Goal: Task Accomplishment & Management: Manage account settings

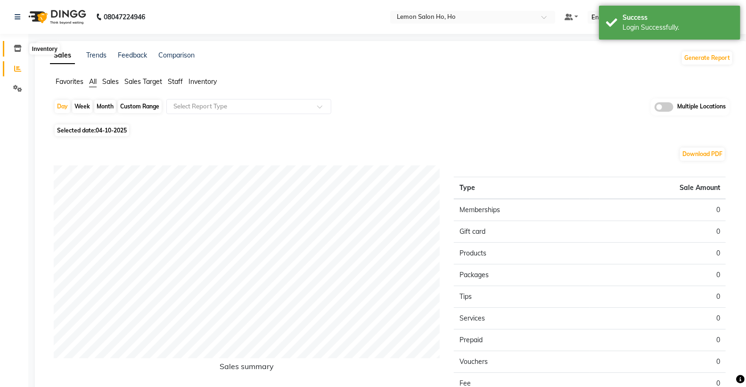
click at [14, 47] on icon at bounding box center [18, 48] width 8 height 7
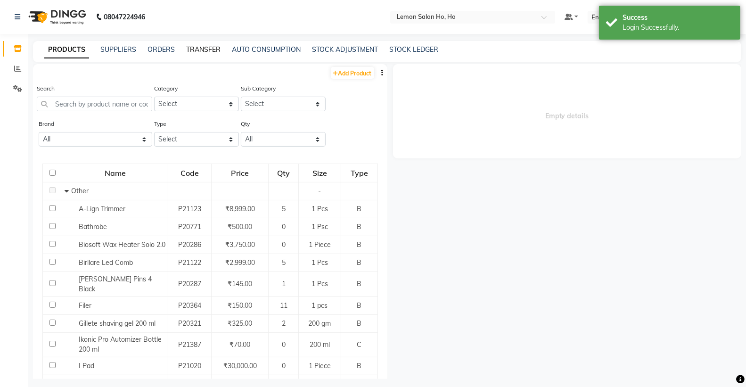
click at [201, 46] on link "TRANSFER" at bounding box center [203, 49] width 34 height 8
select select "sender"
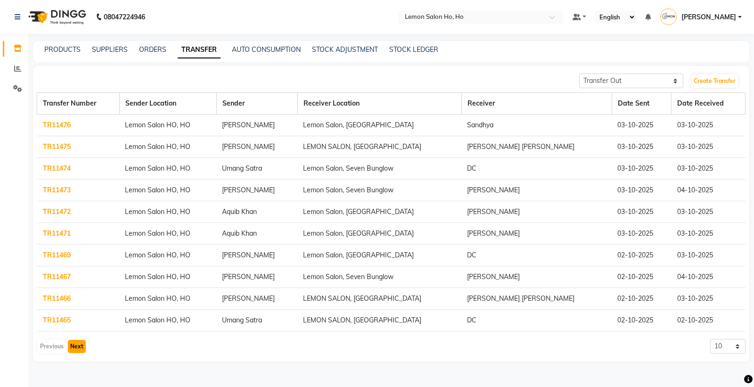
click at [80, 348] on button "Next" at bounding box center [77, 346] width 18 height 13
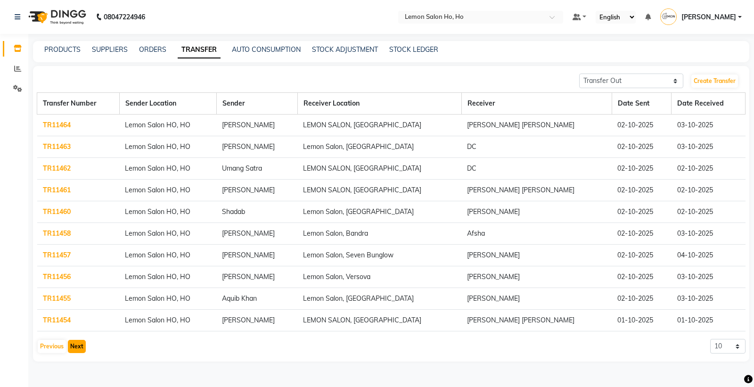
click at [74, 346] on button "Next" at bounding box center [77, 346] width 18 height 13
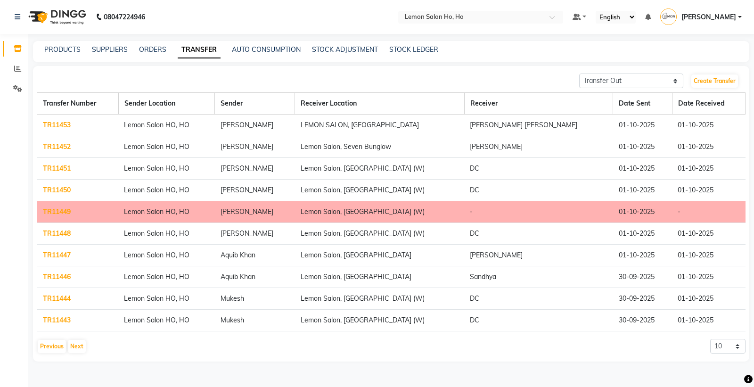
click at [54, 124] on link "TR11453" at bounding box center [57, 125] width 28 height 8
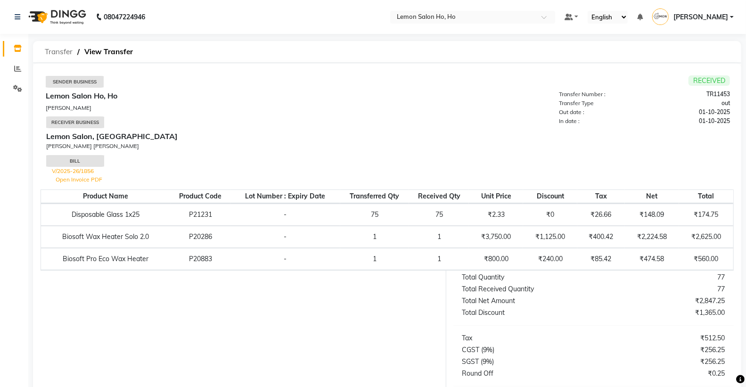
click at [51, 52] on span "Transfer" at bounding box center [58, 51] width 37 height 17
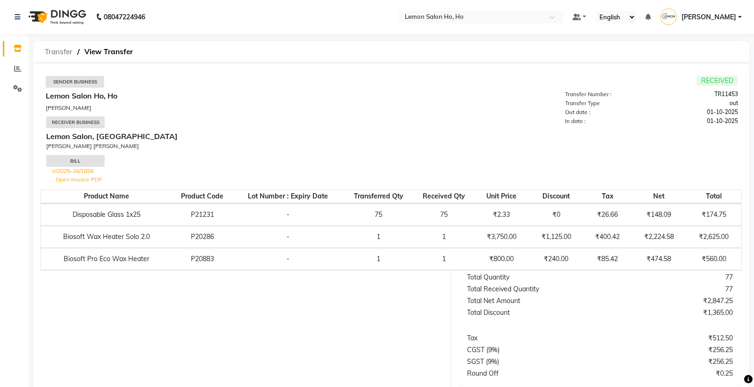
select select "sender"
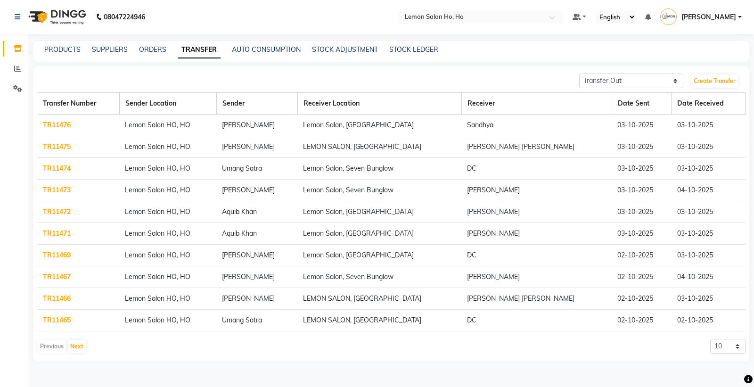
click at [60, 148] on link "TR11475" at bounding box center [57, 146] width 28 height 8
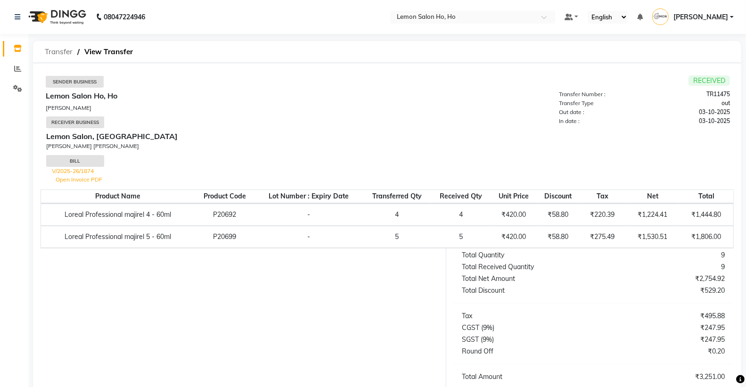
click at [56, 52] on span "Transfer" at bounding box center [58, 51] width 37 height 17
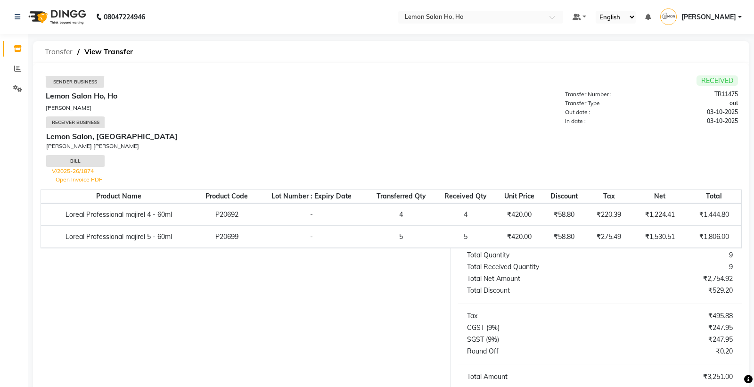
select select "sender"
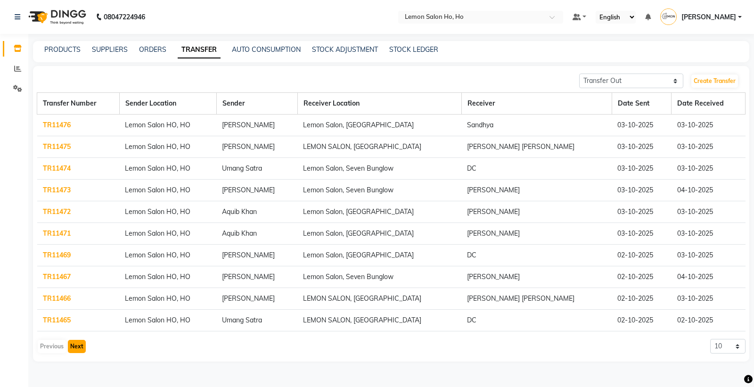
click at [77, 349] on button "Next" at bounding box center [77, 346] width 18 height 13
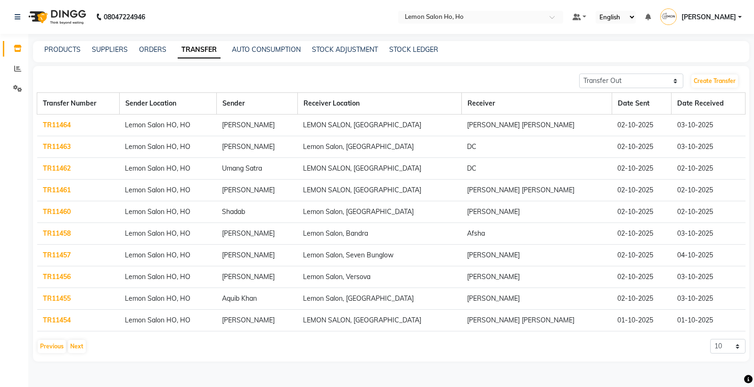
click at [52, 257] on link "TR11457" at bounding box center [57, 255] width 28 height 8
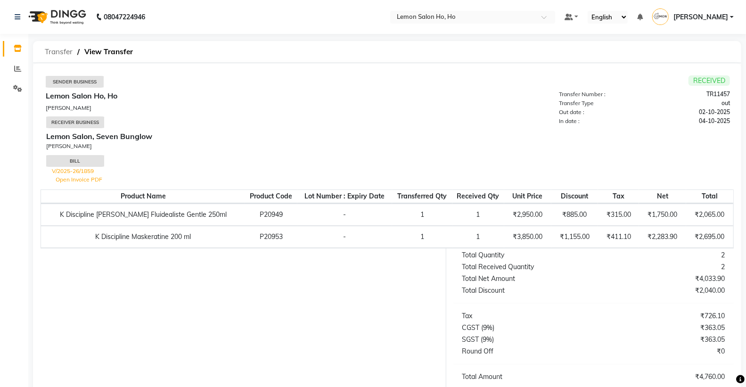
click at [56, 55] on span "Transfer" at bounding box center [58, 51] width 37 height 17
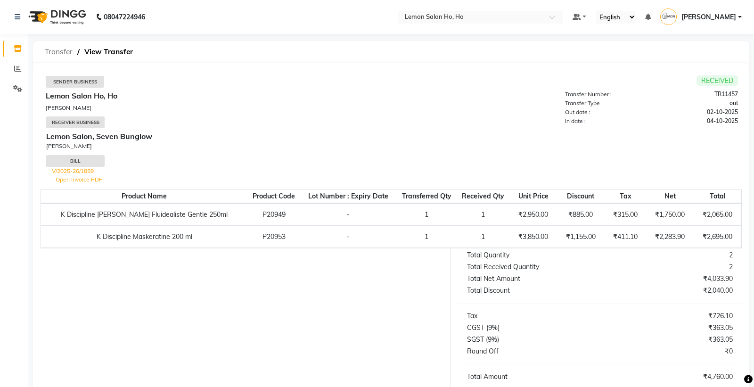
select select "sender"
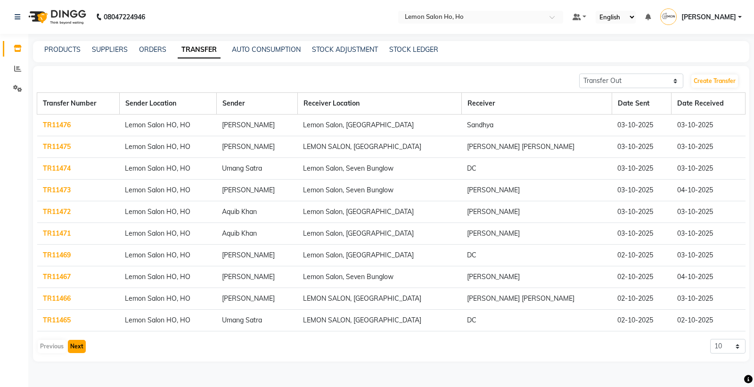
click at [72, 346] on button "Next" at bounding box center [77, 346] width 18 height 13
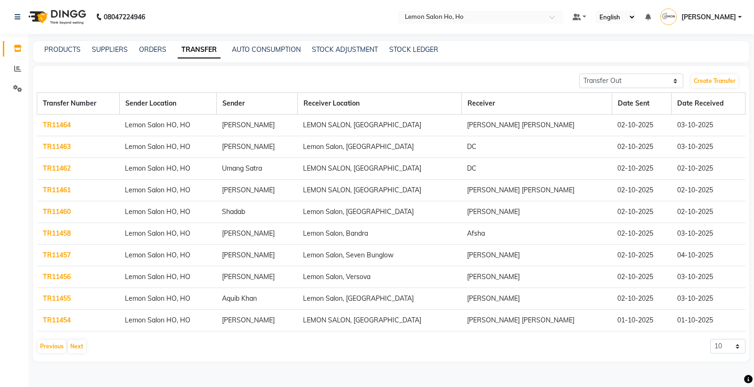
click at [58, 251] on link "TR11457" at bounding box center [57, 255] width 28 height 8
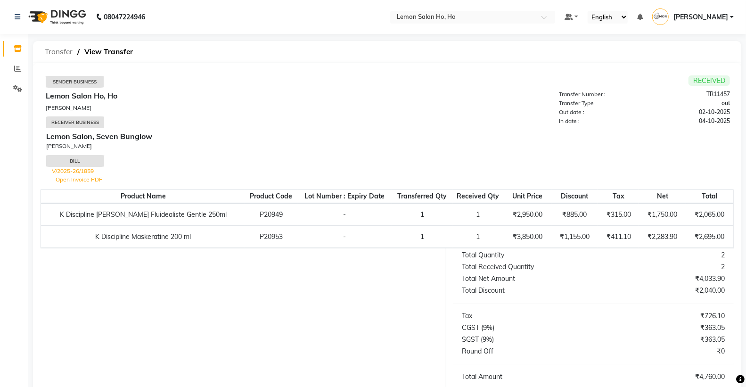
click at [57, 50] on span "Transfer" at bounding box center [58, 51] width 37 height 17
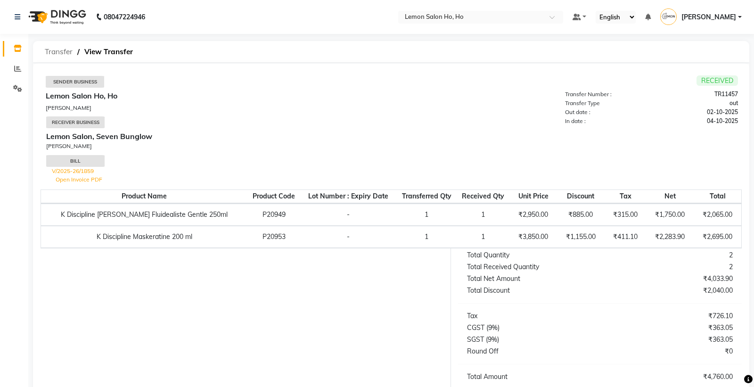
select select "sender"
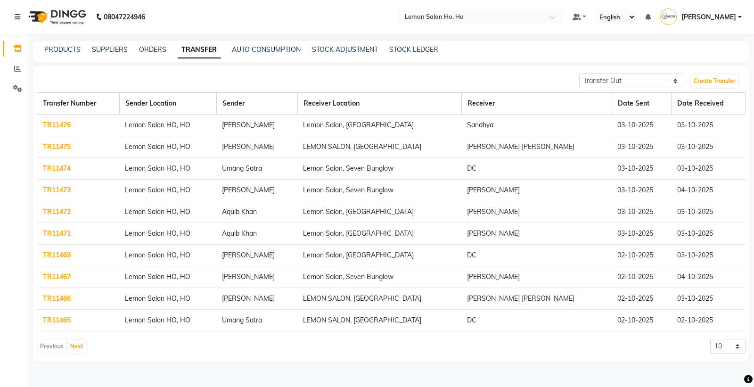
click at [59, 54] on div "PRODUCTS" at bounding box center [62, 50] width 36 height 10
click at [58, 50] on link "PRODUCTS" at bounding box center [62, 49] width 36 height 8
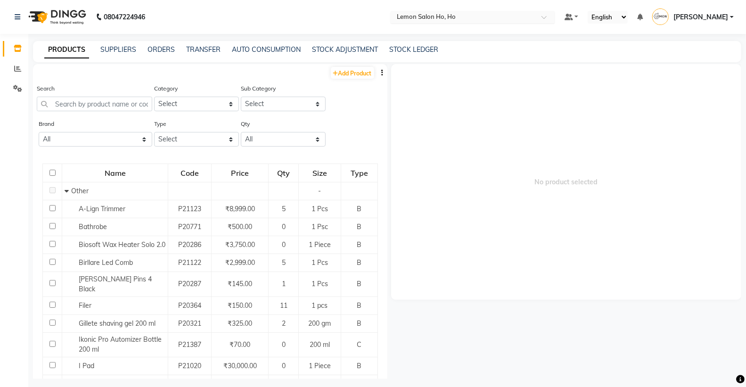
click at [549, 16] on span at bounding box center [548, 19] width 12 height 9
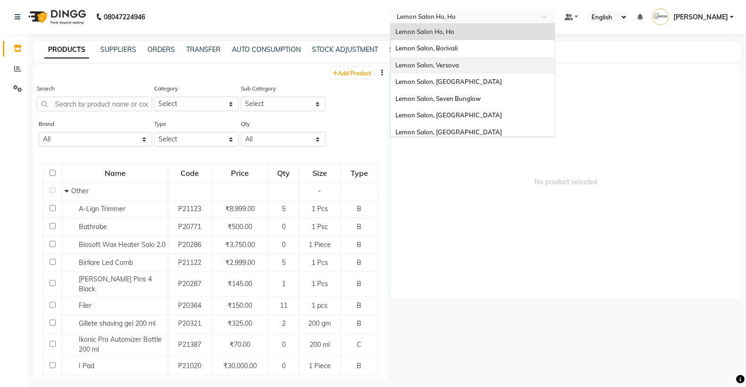
click at [459, 62] on span "Lemon Salon, Versova" at bounding box center [428, 65] width 64 height 8
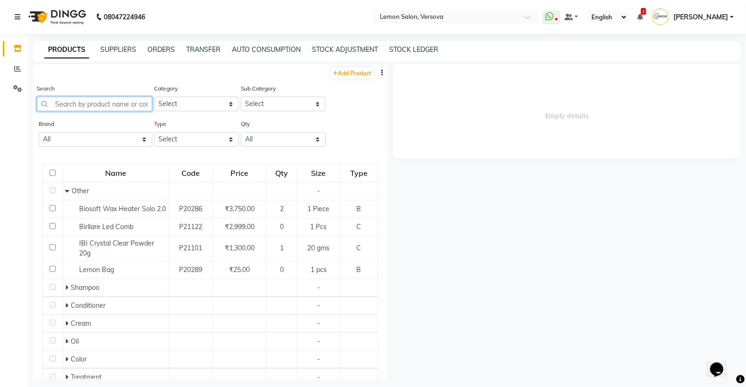
click at [129, 104] on input "text" at bounding box center [95, 104] width 116 height 15
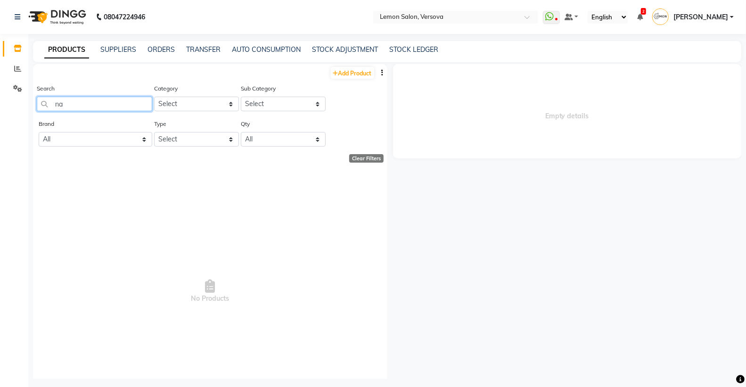
type input "n"
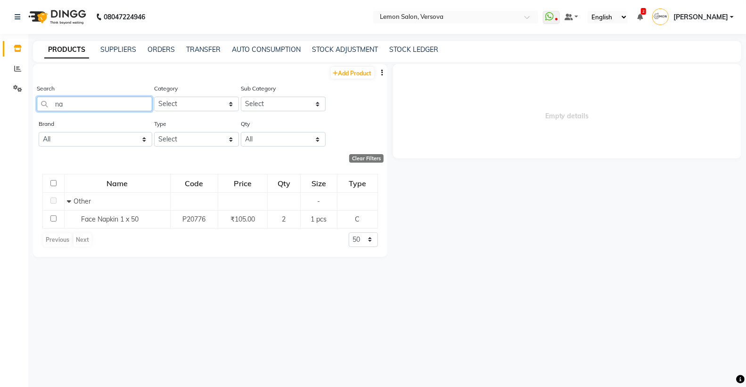
type input "n"
click at [129, 104] on input "towel" at bounding box center [95, 104] width 116 height 15
type input "t"
type input "b"
type input "w"
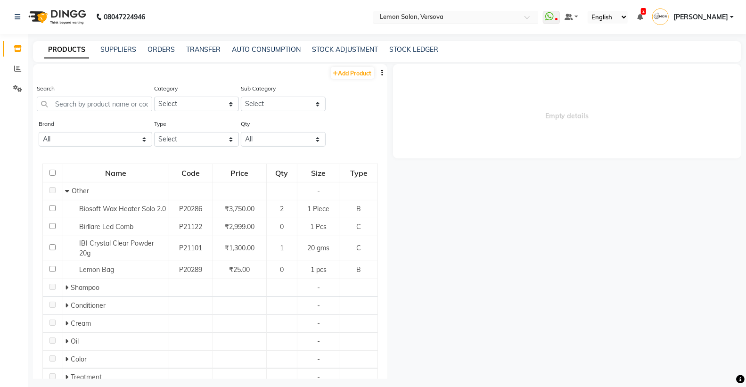
click at [535, 15] on span at bounding box center [531, 19] width 12 height 9
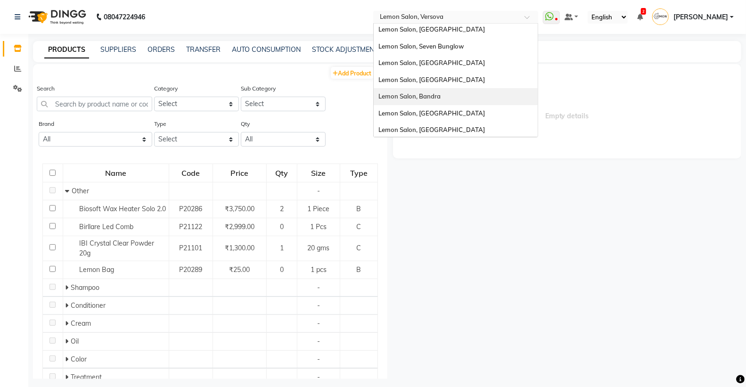
scroll to position [87, 0]
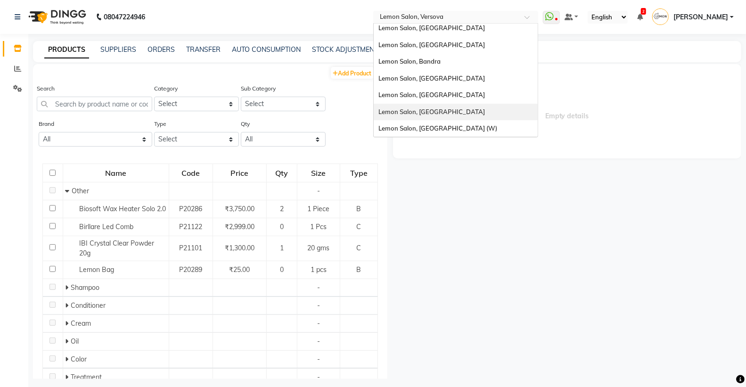
click at [442, 110] on span "Lemon Salon, [GEOGRAPHIC_DATA]" at bounding box center [432, 112] width 107 height 8
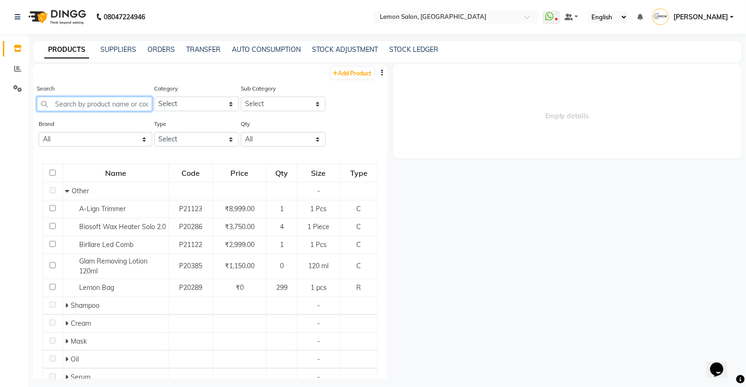
click at [143, 104] on input "text" at bounding box center [95, 104] width 116 height 15
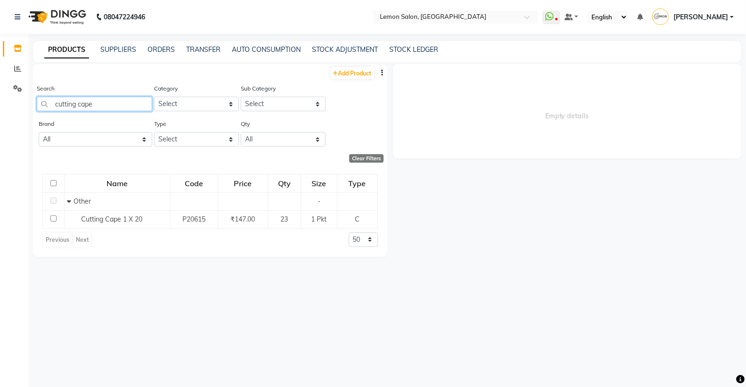
click at [110, 106] on input "cutting cape" at bounding box center [95, 104] width 116 height 15
type input "c"
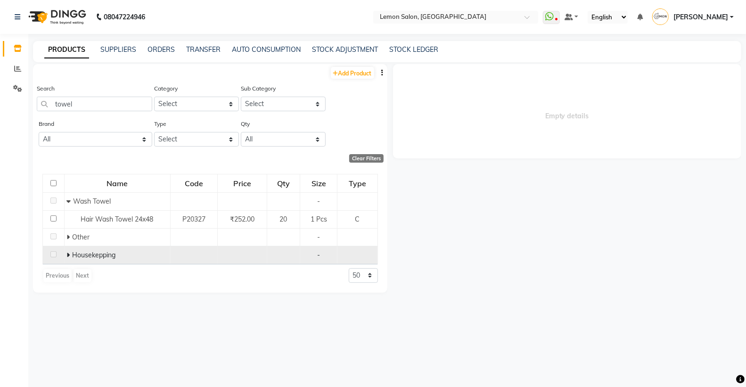
click at [74, 255] on span "Housekepping" at bounding box center [93, 255] width 43 height 8
click at [66, 253] on td "Housekepping" at bounding box center [117, 255] width 106 height 18
click at [71, 255] on span at bounding box center [69, 255] width 6 height 8
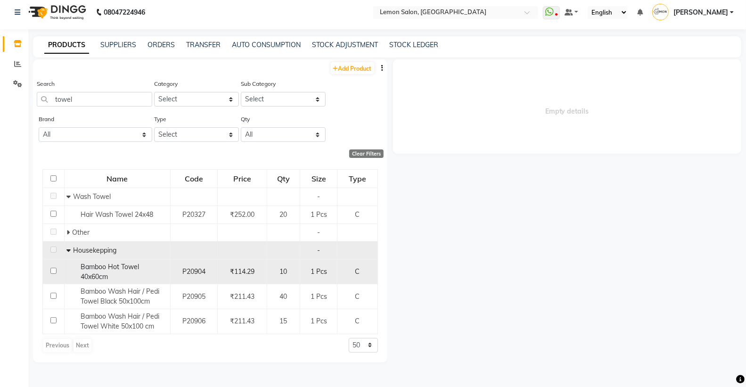
scroll to position [6, 0]
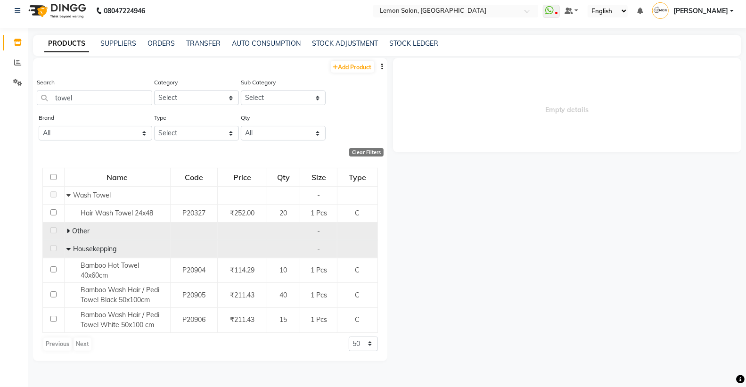
click at [67, 229] on icon at bounding box center [67, 231] width 3 height 7
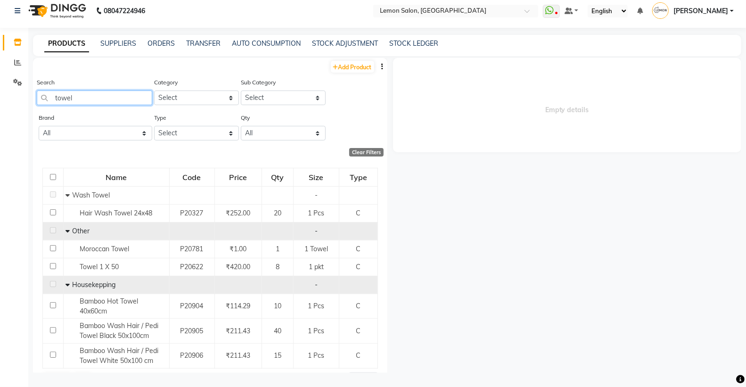
click at [123, 98] on input "towel" at bounding box center [95, 98] width 116 height 15
type input "t"
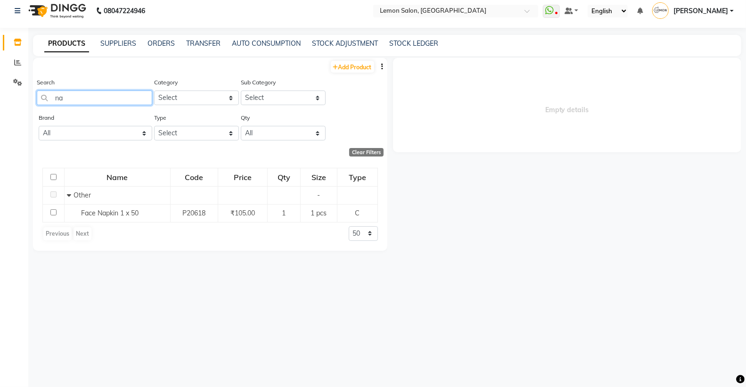
type input "n"
type input "c"
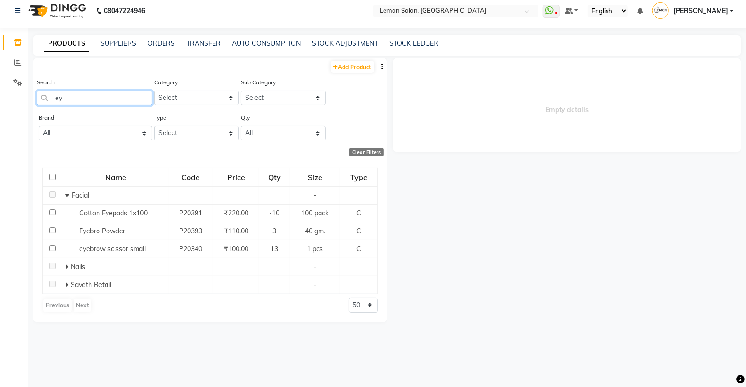
type input "e"
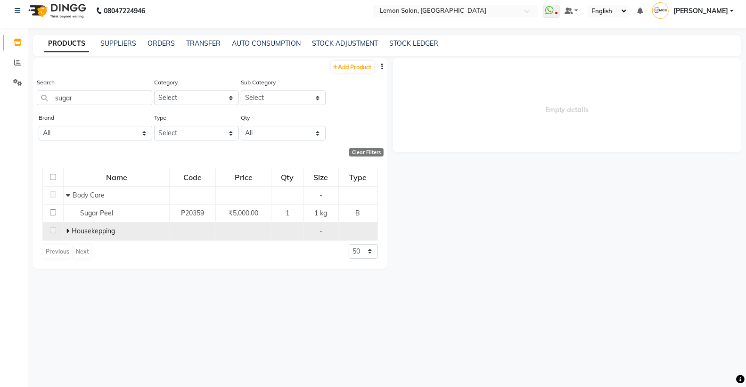
click at [67, 231] on icon at bounding box center [67, 231] width 3 height 7
click at [81, 100] on input "sugar" at bounding box center [95, 98] width 116 height 15
type input "s"
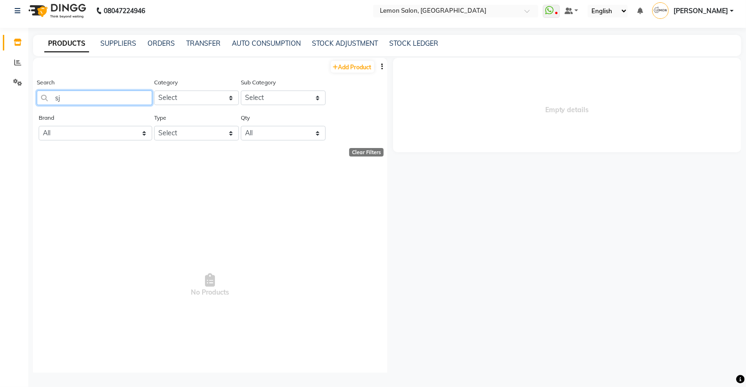
type input "s"
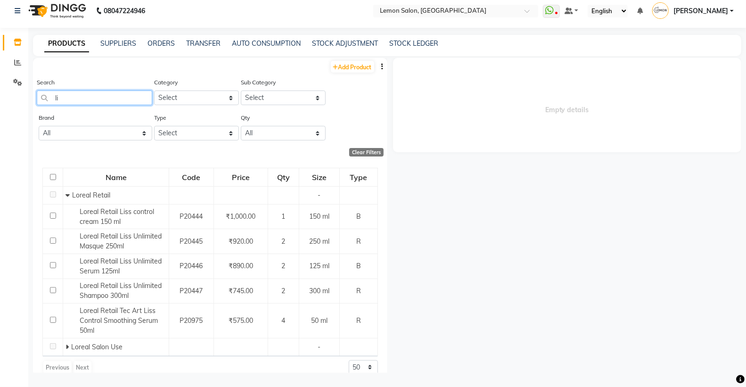
type input "l"
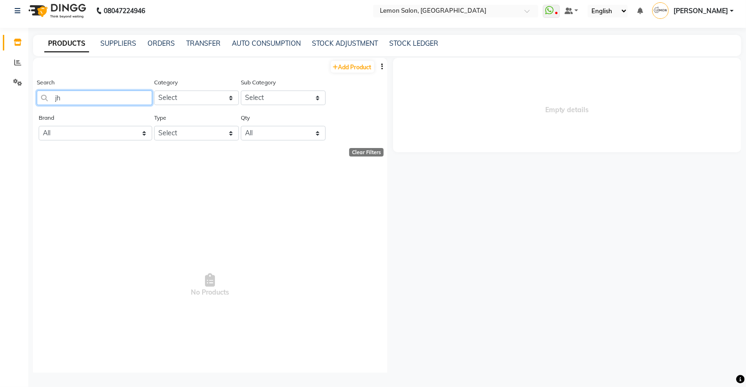
type input "j"
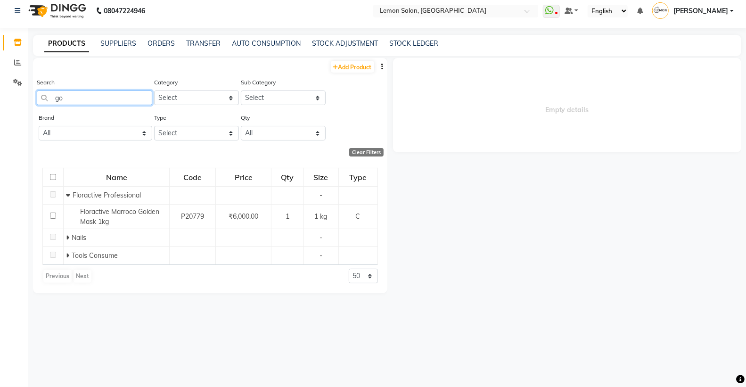
type input "g"
type input "w"
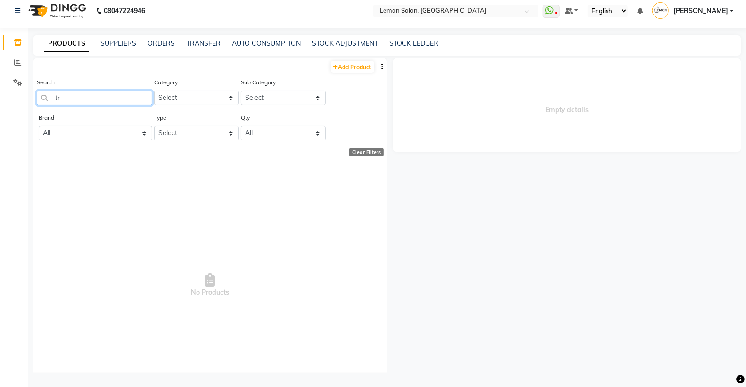
type input "t"
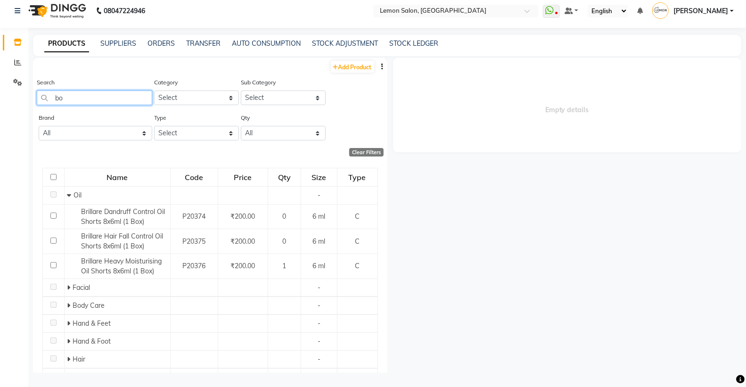
type input "b"
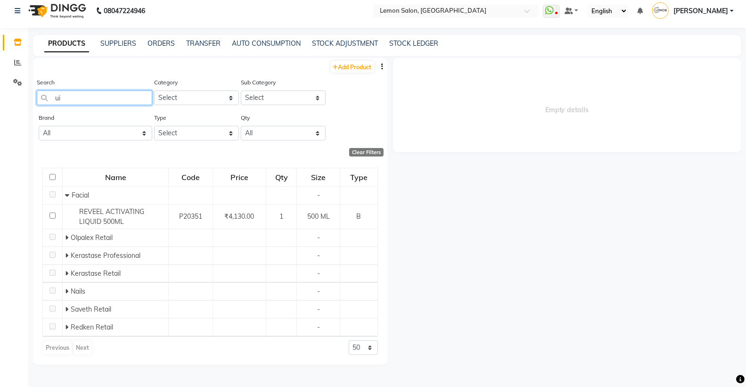
type input "u"
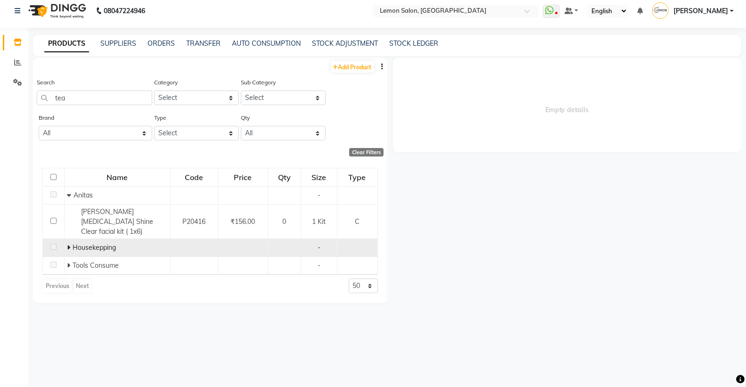
click at [74, 243] on span "Housekepping" at bounding box center [94, 247] width 43 height 8
click at [69, 244] on icon at bounding box center [68, 247] width 3 height 7
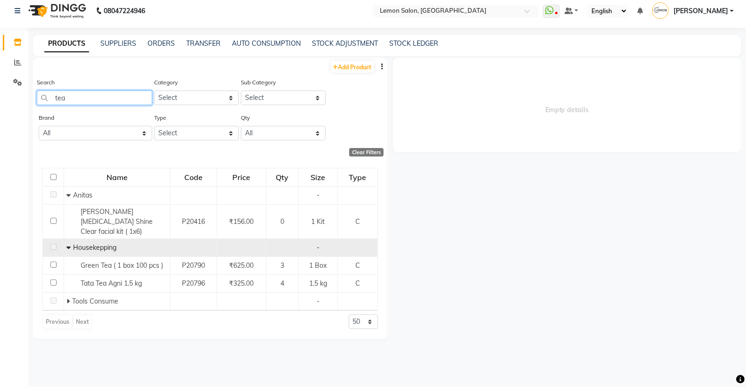
click at [84, 96] on input "tea" at bounding box center [95, 98] width 116 height 15
type input "t"
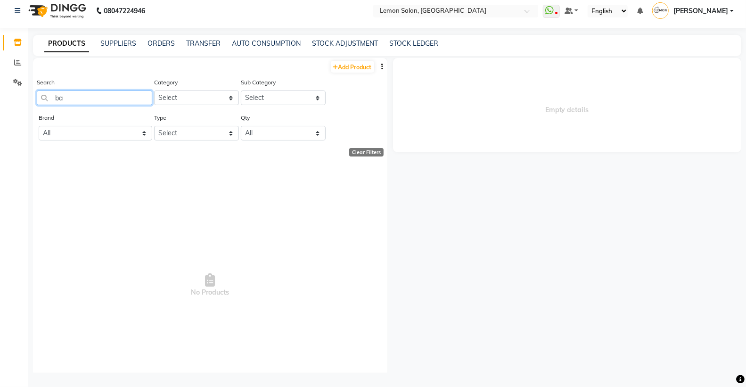
type input "b"
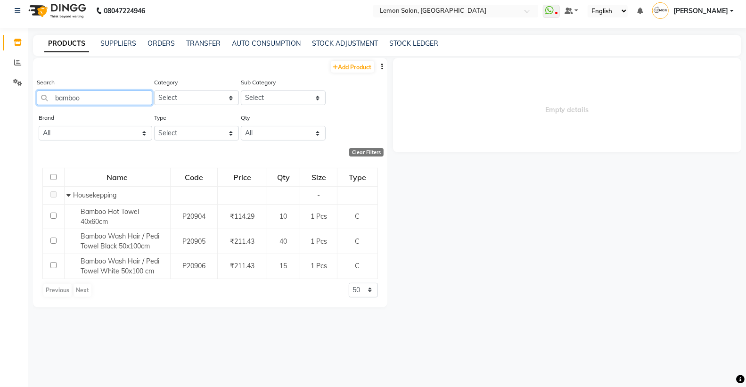
click at [106, 98] on input "bamboo" at bounding box center [95, 98] width 116 height 15
type input "b"
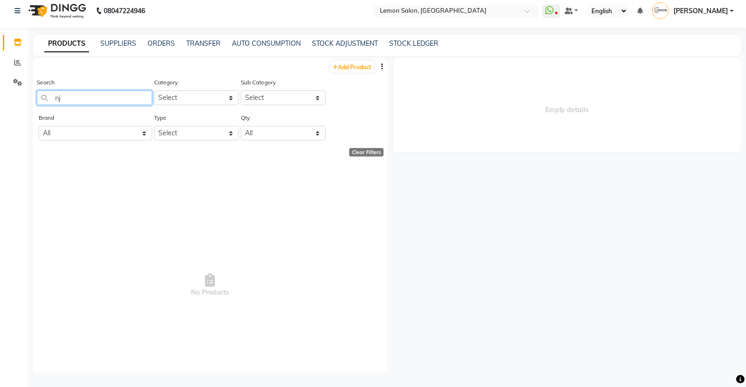
type input "n"
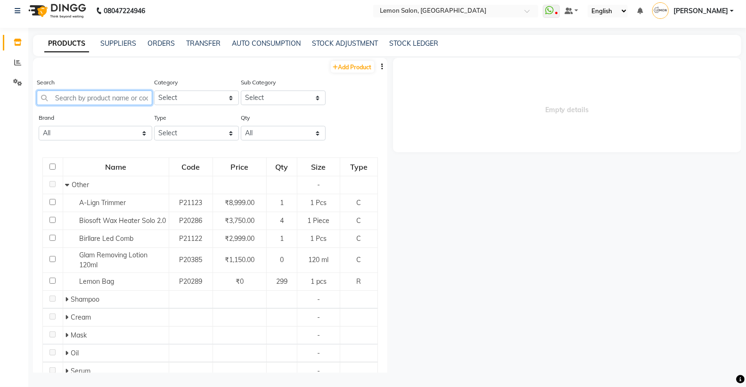
type input "a"
click at [733, 10] on link "[PERSON_NAME]" at bounding box center [693, 11] width 82 height 16
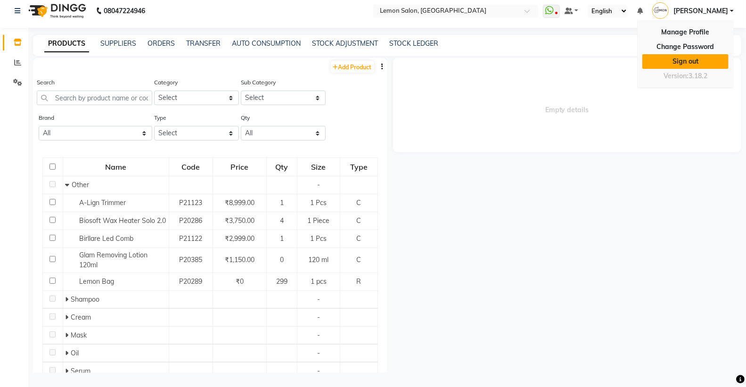
click at [698, 60] on link "Sign out" at bounding box center [686, 61] width 86 height 15
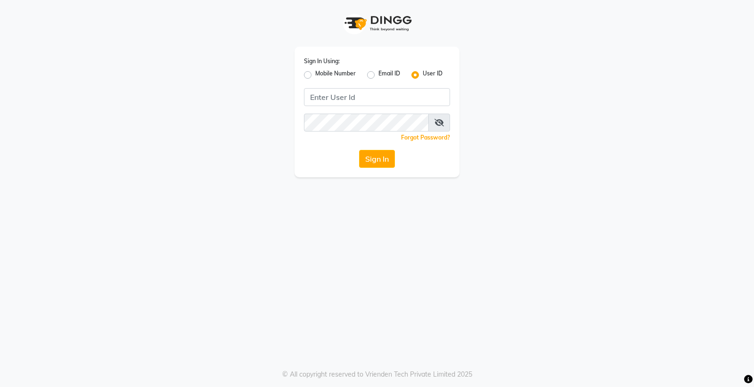
click at [307, 79] on div "Mobile Number" at bounding box center [330, 74] width 52 height 11
click at [315, 74] on label "Mobile Number" at bounding box center [335, 74] width 41 height 11
click at [315, 74] on input "Mobile Number" at bounding box center [318, 72] width 6 height 6
radio input "true"
radio input "false"
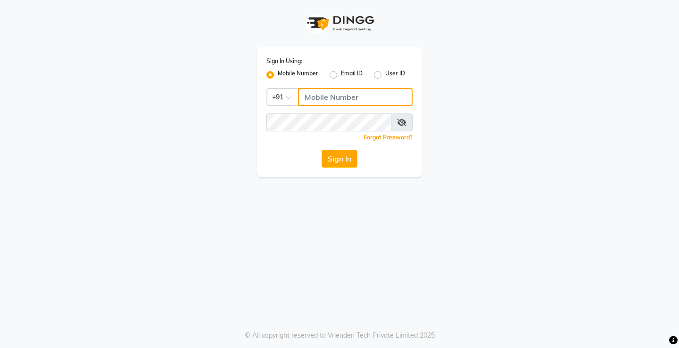
click at [342, 97] on input "Username" at bounding box center [355, 97] width 115 height 18
type input "7710882073"
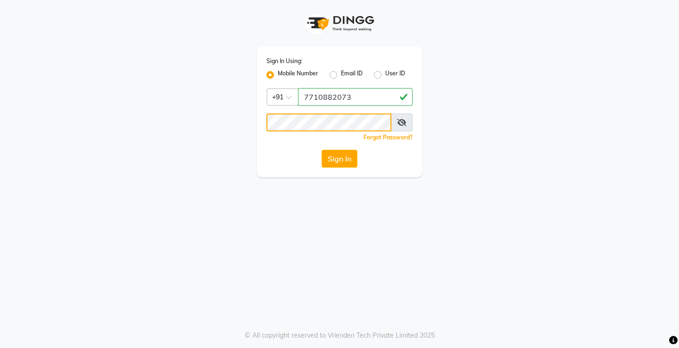
click at [322, 150] on button "Sign In" at bounding box center [340, 159] width 36 height 18
